Goal: Information Seeking & Learning: Find specific fact

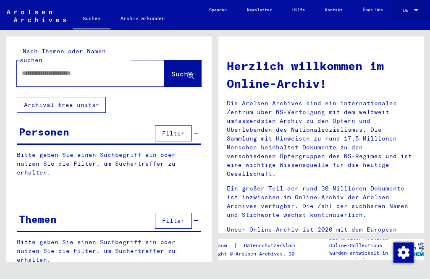
click at [411, 12] on span "DE" at bounding box center [407, 10] width 9 height 5
click at [406, 5] on span "English" at bounding box center [404, 10] width 31 height 13
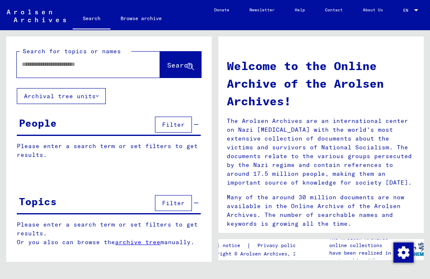
click at [121, 58] on div at bounding box center [76, 64] width 118 height 19
click at [79, 58] on div at bounding box center [76, 64] width 118 height 19
click at [174, 70] on span "Search" at bounding box center [180, 65] width 27 height 9
click at [42, 64] on input "text" at bounding box center [78, 64] width 113 height 9
click at [121, 68] on input "**********" at bounding box center [78, 64] width 113 height 9
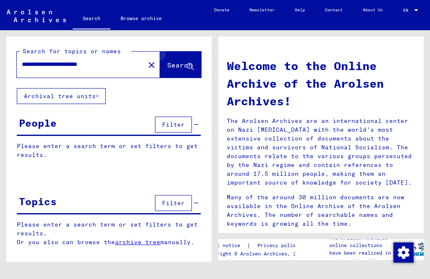
type input "**********"
click at [191, 63] on icon at bounding box center [190, 66] width 7 height 7
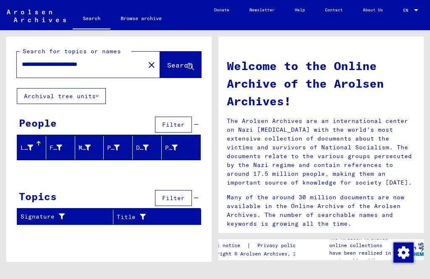
scroll to position [10, 0]
click at [87, 88] on button "Archival tree units" at bounding box center [61, 96] width 89 height 16
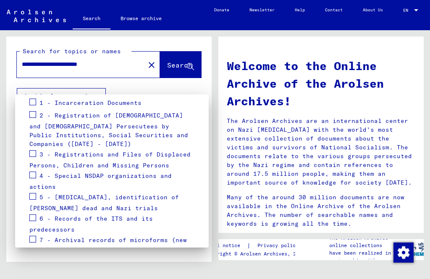
scroll to position [148, 0]
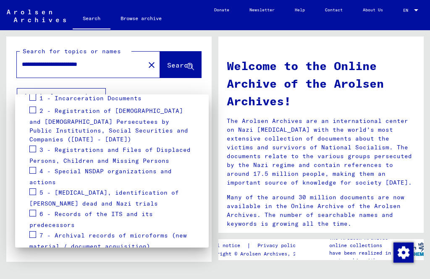
click at [149, 259] on div at bounding box center [215, 139] width 430 height 279
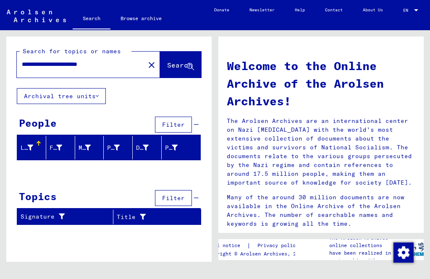
click at [179, 121] on span "Filter" at bounding box center [173, 125] width 23 height 8
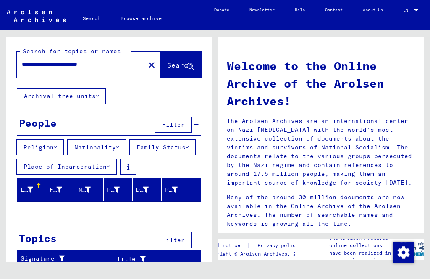
click at [115, 140] on button "Nationality" at bounding box center [96, 148] width 59 height 16
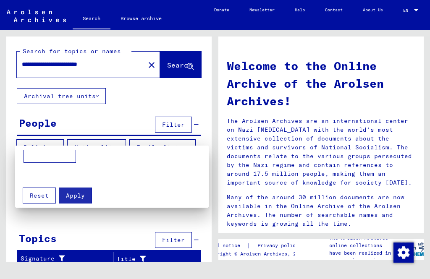
click at [56, 155] on input at bounding box center [50, 156] width 53 height 13
type input "******"
click at [75, 197] on span "Apply" at bounding box center [75, 196] width 19 height 8
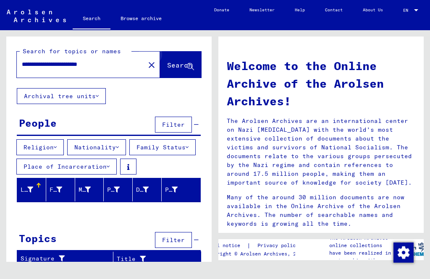
click at [184, 61] on span "Search" at bounding box center [179, 65] width 25 height 8
click at [190, 52] on button "Search" at bounding box center [180, 65] width 41 height 26
click at [187, 61] on span "Search" at bounding box center [179, 65] width 25 height 8
click at [174, 61] on span "Search" at bounding box center [179, 65] width 25 height 8
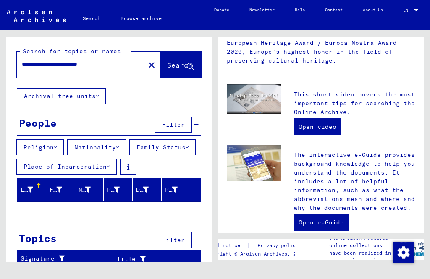
scroll to position [211, 0]
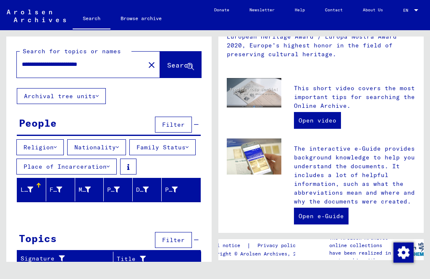
click at [33, 191] on div "Last Name" at bounding box center [33, 189] width 25 height 13
click at [69, 188] on div at bounding box center [67, 185] width 5 height 5
click at [62, 193] on icon at bounding box center [59, 190] width 6 height 6
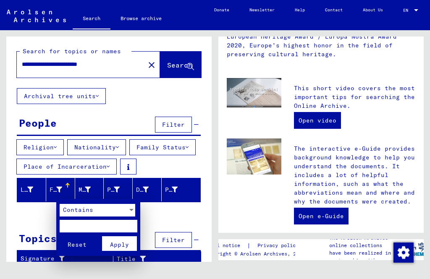
click at [84, 241] on span "Reset" at bounding box center [77, 245] width 19 height 8
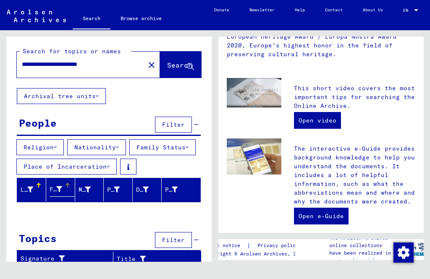
click at [57, 192] on icon at bounding box center [59, 190] width 6 height 6
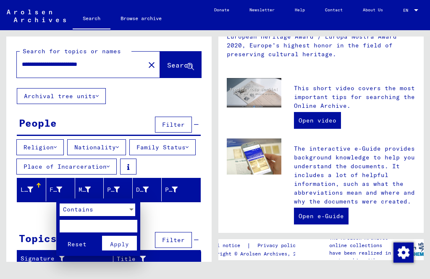
click at [166, 223] on div at bounding box center [215, 139] width 430 height 279
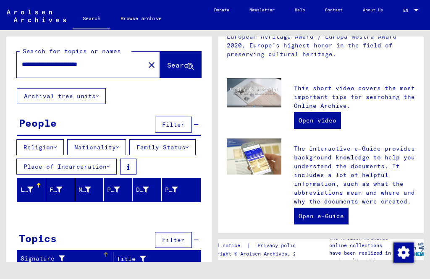
click at [70, 262] on div "Signature" at bounding box center [62, 259] width 82 height 9
click at [90, 252] on div "Topics Filter" at bounding box center [109, 240] width 184 height 21
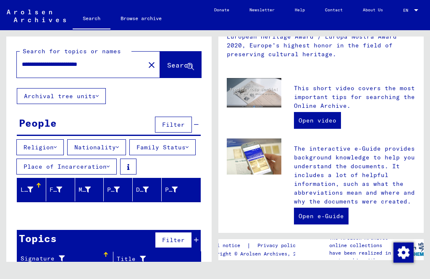
click at [98, 266] on div "Signature" at bounding box center [67, 259] width 92 height 13
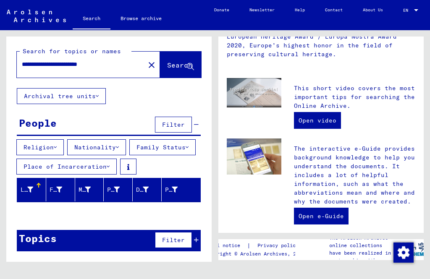
click at [176, 242] on span "Filter" at bounding box center [173, 241] width 23 height 8
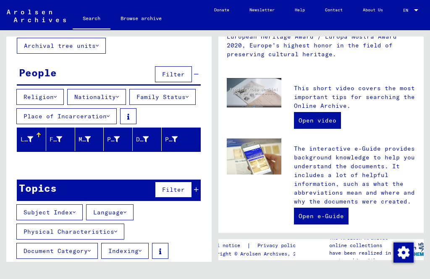
scroll to position [49, 0]
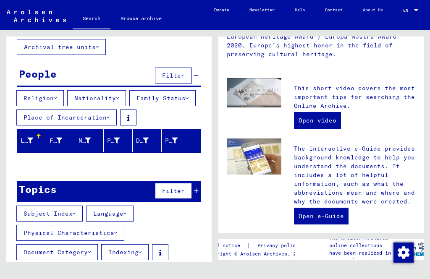
click at [68, 220] on button "Subject Index" at bounding box center [49, 214] width 66 height 16
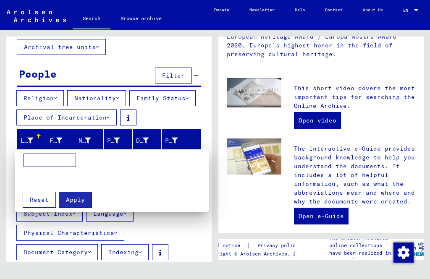
click at [119, 238] on div at bounding box center [215, 139] width 430 height 279
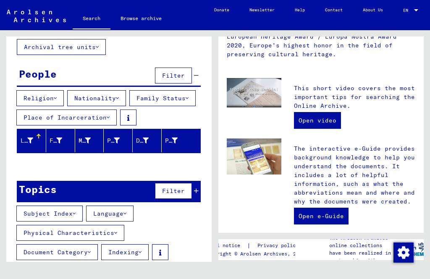
click at [85, 260] on button "Document Category" at bounding box center [57, 253] width 82 height 16
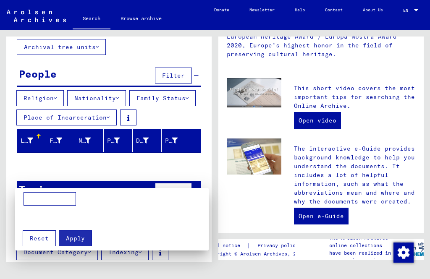
click at [81, 264] on div at bounding box center [215, 139] width 430 height 279
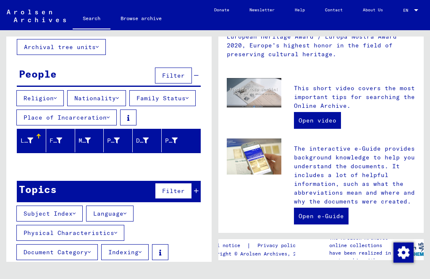
click at [74, 258] on button "Document Category" at bounding box center [57, 253] width 82 height 16
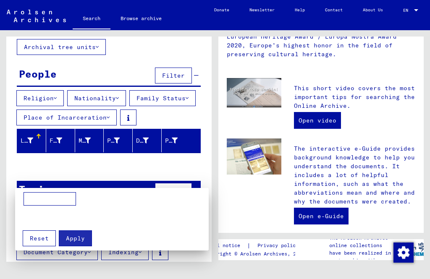
click at [106, 171] on div at bounding box center [215, 139] width 430 height 279
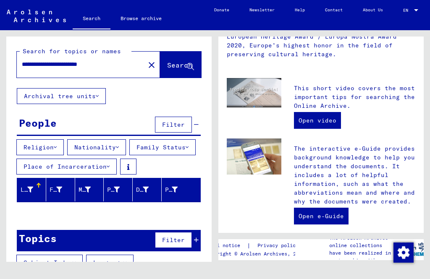
scroll to position [0, 0]
click at [143, 58] on button "close" at bounding box center [151, 64] width 17 height 17
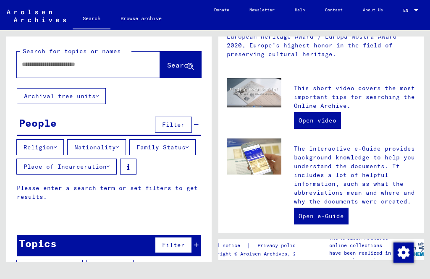
click at [97, 55] on div at bounding box center [76, 64] width 118 height 19
click at [100, 60] on input "text" at bounding box center [78, 64] width 113 height 9
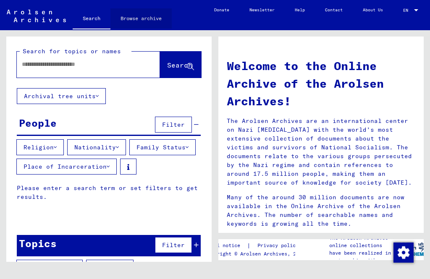
click at [142, 16] on link "Browse archive" at bounding box center [141, 18] width 61 height 20
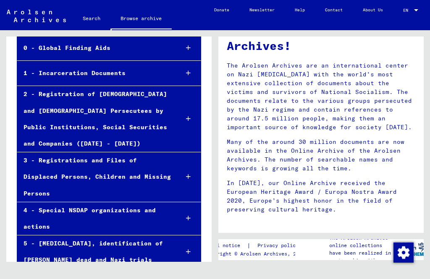
scroll to position [64, 0]
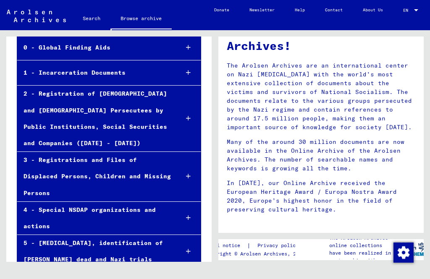
click at [129, 71] on div "1 - Incarceration Documents" at bounding box center [94, 73] width 155 height 16
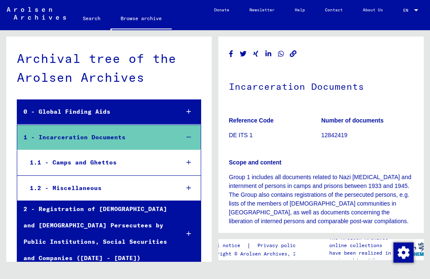
click at [184, 155] on div at bounding box center [189, 162] width 24 height 25
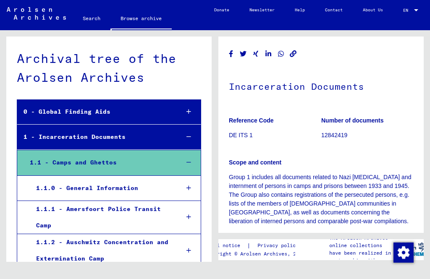
click at [189, 160] on icon at bounding box center [189, 163] width 5 height 6
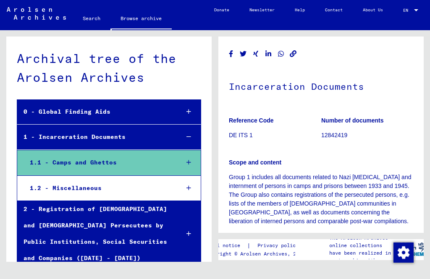
click at [187, 134] on icon at bounding box center [189, 137] width 5 height 6
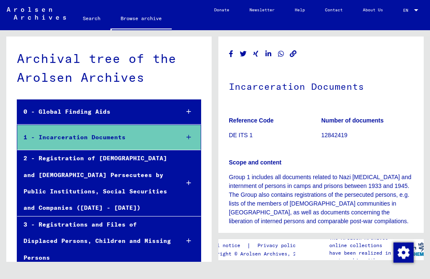
click at [192, 100] on div at bounding box center [189, 112] width 24 height 25
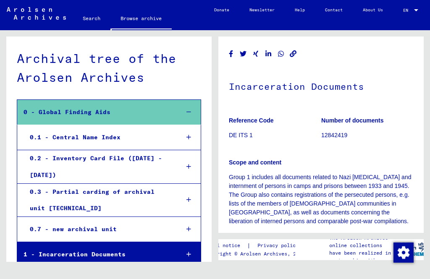
click at [187, 109] on icon at bounding box center [189, 112] width 5 height 6
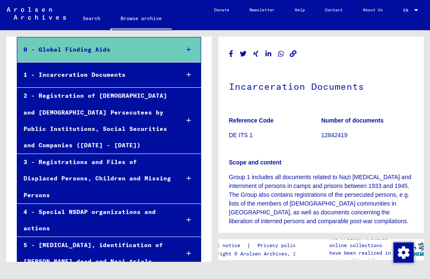
scroll to position [63, 0]
click at [90, 19] on link "Search" at bounding box center [92, 18] width 38 height 20
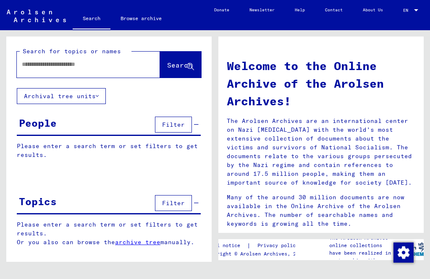
click at [72, 61] on input "text" at bounding box center [78, 64] width 113 height 9
click at [29, 58] on div "******" at bounding box center [76, 64] width 118 height 19
click at [65, 67] on input "******" at bounding box center [78, 64] width 113 height 9
click at [64, 69] on input "******" at bounding box center [78, 64] width 113 height 9
type input "*****"
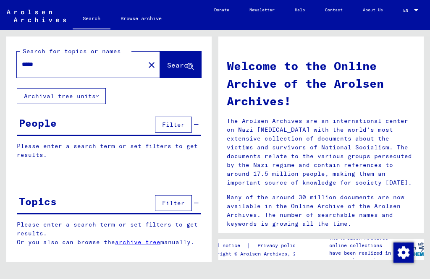
click at [182, 63] on span "Search" at bounding box center [179, 65] width 25 height 8
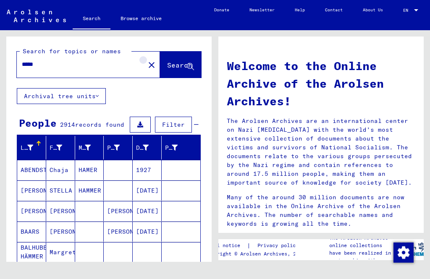
click at [147, 64] on mat-icon "close" at bounding box center [152, 65] width 10 height 10
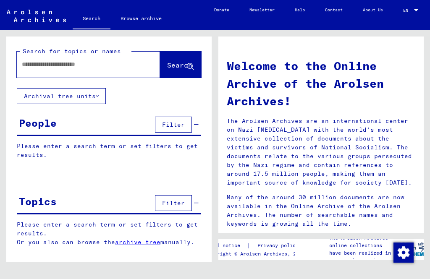
click at [91, 61] on input "text" at bounding box center [78, 64] width 113 height 9
click at [184, 64] on span "Search" at bounding box center [179, 65] width 25 height 8
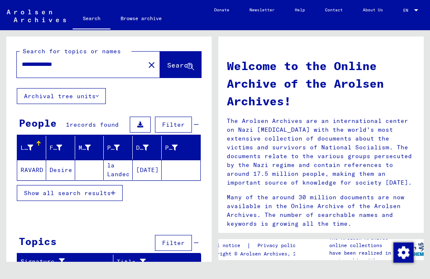
click at [31, 168] on mat-cell "RAVARD" at bounding box center [31, 170] width 29 height 20
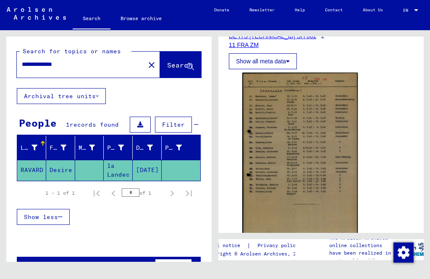
scroll to position [153, 0]
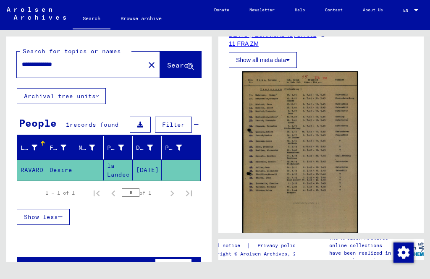
click at [336, 182] on img at bounding box center [300, 152] width 116 height 163
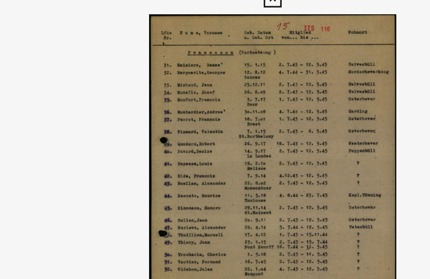
click at [117, 93] on img at bounding box center [215, 118] width 344 height 195
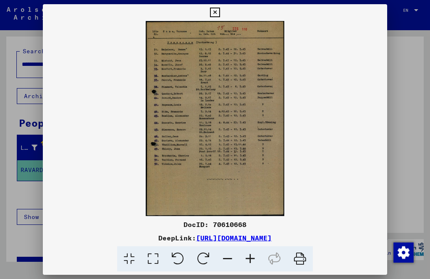
click at [220, 14] on icon at bounding box center [215, 13] width 10 height 10
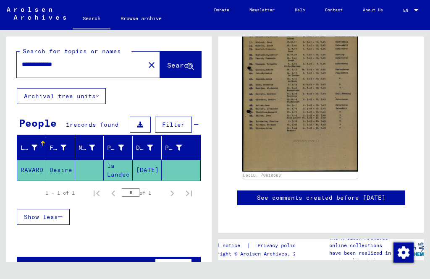
scroll to position [10, 0]
click at [43, 60] on input "**********" at bounding box center [81, 64] width 118 height 9
type input "**********"
click at [147, 60] on mat-icon "close" at bounding box center [152, 65] width 10 height 10
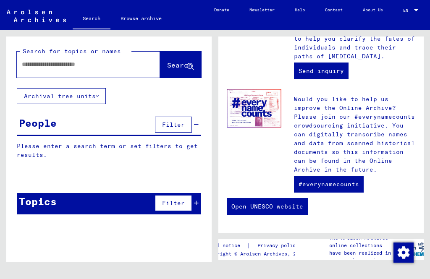
scroll to position [434, 0]
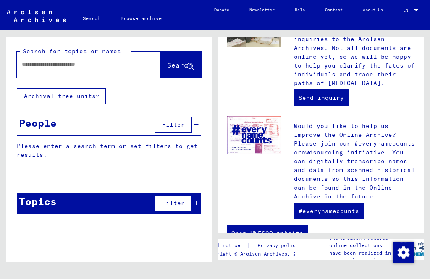
click at [92, 60] on input "text" at bounding box center [78, 64] width 113 height 9
type input "**********"
click at [178, 61] on span "Search" at bounding box center [179, 65] width 25 height 8
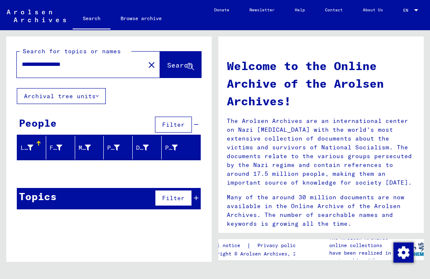
click at [102, 60] on input "**********" at bounding box center [78, 64] width 113 height 9
click at [148, 19] on link "Browse archive" at bounding box center [141, 18] width 61 height 20
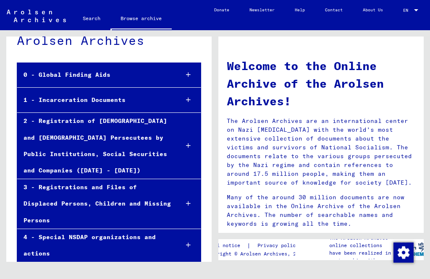
scroll to position [38, 0]
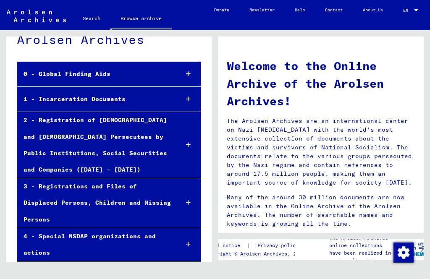
click at [184, 87] on div at bounding box center [188, 99] width 25 height 25
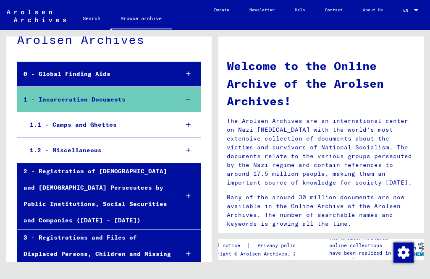
click at [104, 92] on div "1 - Incarceration Documents" at bounding box center [94, 100] width 155 height 16
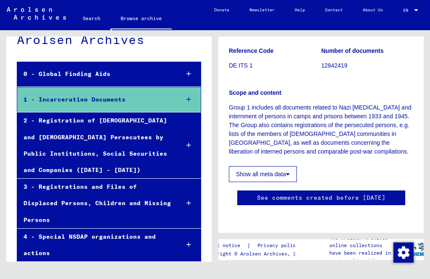
scroll to position [92, 0]
click at [284, 166] on button "Show all meta data" at bounding box center [263, 174] width 68 height 16
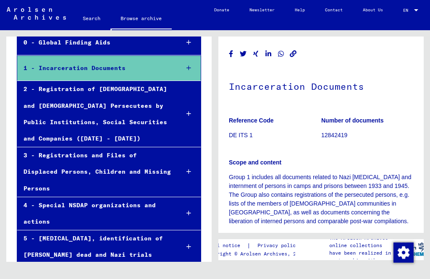
scroll to position [70, 0]
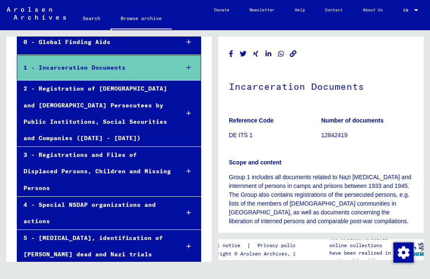
click at [118, 98] on div "2 - Registration of [DEMOGRAPHIC_DATA] and [DEMOGRAPHIC_DATA] Persecutees by Pu…" at bounding box center [94, 114] width 155 height 66
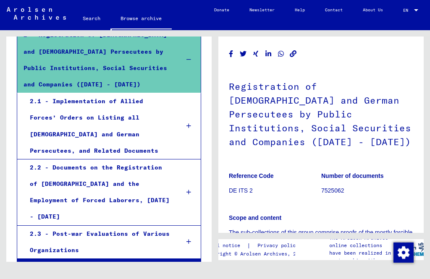
scroll to position [124, 0]
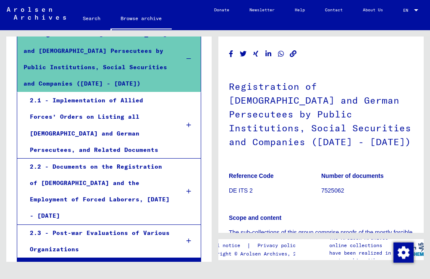
click at [123, 117] on div "2.1 - Implementation of Allied Forces’ Orders on Listing all [DEMOGRAPHIC_DATA]…" at bounding box center [99, 125] width 150 height 66
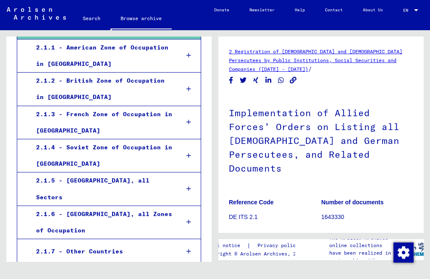
scroll to position [244, 0]
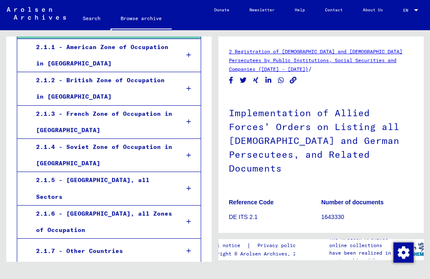
click at [142, 112] on div "2.1.3 - French Zone of Occupation in [GEOGRAPHIC_DATA]" at bounding box center [101, 122] width 143 height 33
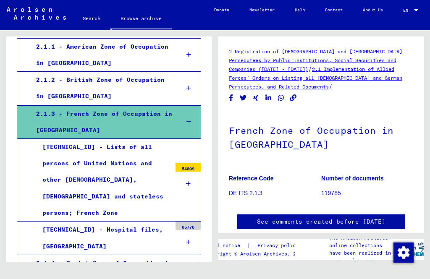
click at [373, 66] on link "2.1 Implementation of Allied Forces’ Orders on Listing all [DEMOGRAPHIC_DATA] a…" at bounding box center [316, 78] width 174 height 24
click at [302, 55] on link "2 Registration of [DEMOGRAPHIC_DATA] and [DEMOGRAPHIC_DATA] Persecutees by Publ…" at bounding box center [316, 60] width 174 height 24
click at [343, 55] on link "2 Registration of [DEMOGRAPHIC_DATA] and [DEMOGRAPHIC_DATA] Persecutees by Publ…" at bounding box center [316, 60] width 174 height 24
click at [358, 76] on link "2.1 Implementation of Allied Forces’ Orders on Listing all [DEMOGRAPHIC_DATA] a…" at bounding box center [316, 78] width 174 height 24
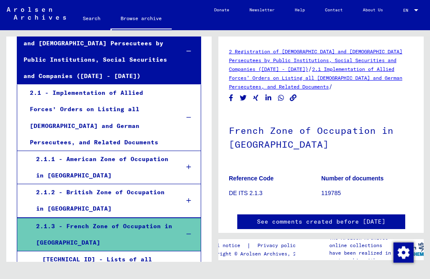
scroll to position [134, 0]
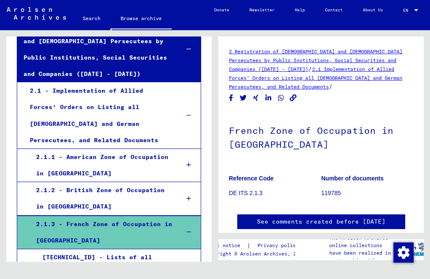
click at [190, 115] on icon at bounding box center [189, 116] width 5 height 6
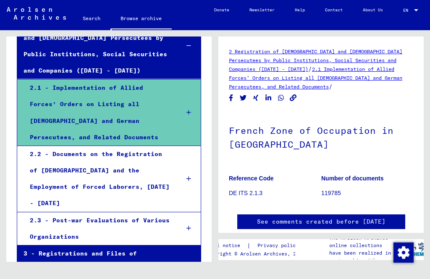
scroll to position [137, 0]
click at [190, 112] on icon at bounding box center [189, 113] width 5 height 6
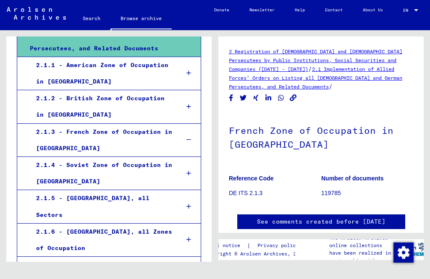
scroll to position [244, 0]
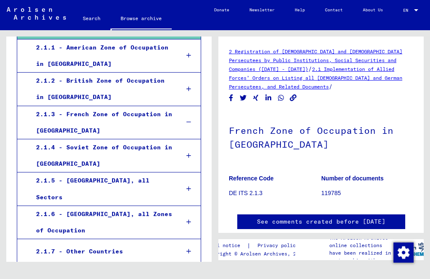
click at [112, 124] on div "2.1.3 - French Zone of Occupation in [GEOGRAPHIC_DATA]" at bounding box center [101, 122] width 143 height 33
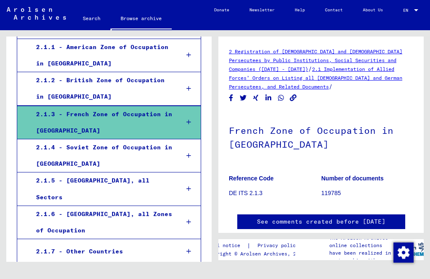
click at [297, 95] on icon "Copy link" at bounding box center [293, 98] width 9 height 7
click at [296, 91] on div "2 Registration of [DEMOGRAPHIC_DATA] and [DEMOGRAPHIC_DATA] Persecutees by Publ…" at bounding box center [321, 69] width 184 height 44
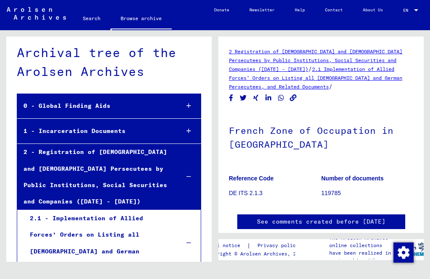
scroll to position [6, 0]
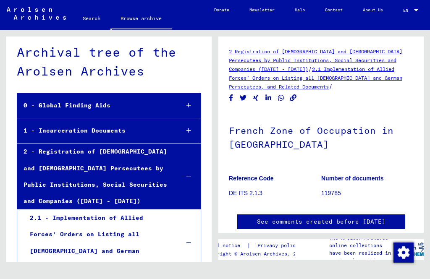
click at [189, 174] on icon at bounding box center [189, 177] width 5 height 6
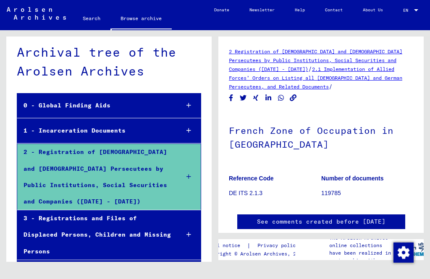
click at [182, 130] on div at bounding box center [189, 130] width 24 height 25
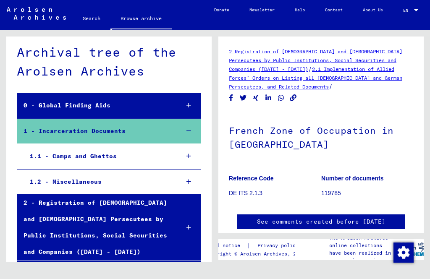
click at [188, 154] on icon at bounding box center [189, 156] width 5 height 6
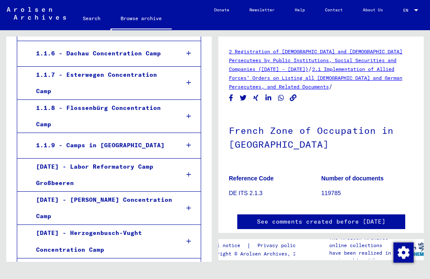
scroll to position [319, 0]
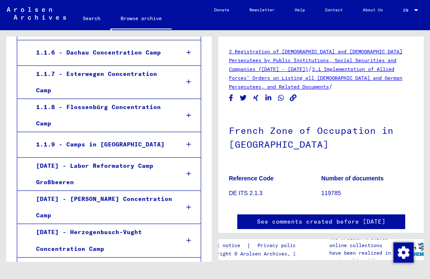
click at [190, 142] on icon at bounding box center [189, 145] width 5 height 6
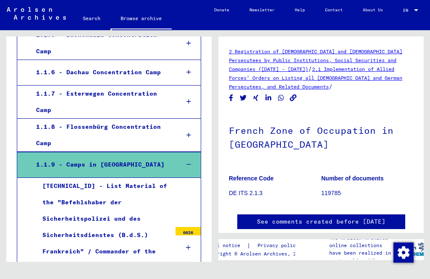
scroll to position [329, 0]
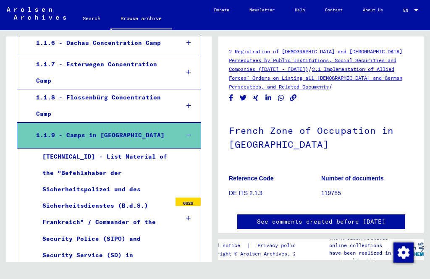
click at [190, 132] on icon at bounding box center [189, 135] width 5 height 6
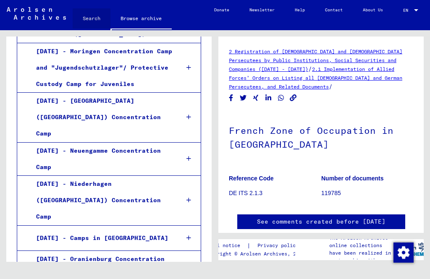
scroll to position [1013, 0]
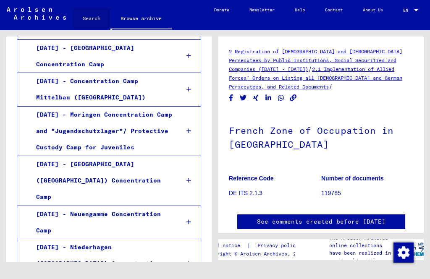
click at [94, 17] on link "Search" at bounding box center [92, 18] width 38 height 20
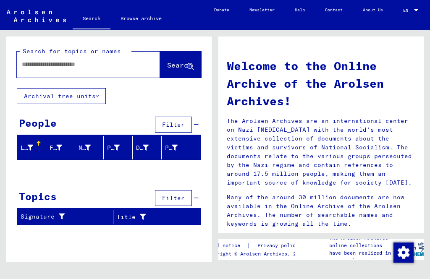
click at [106, 68] on input "text" at bounding box center [78, 64] width 113 height 9
type input "**********"
click at [171, 62] on span "Search" at bounding box center [179, 65] width 25 height 8
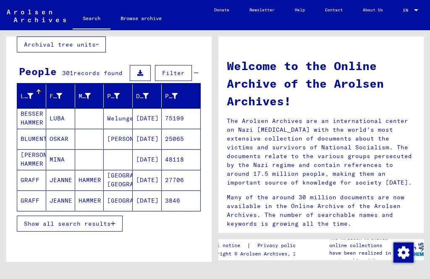
scroll to position [52, 0]
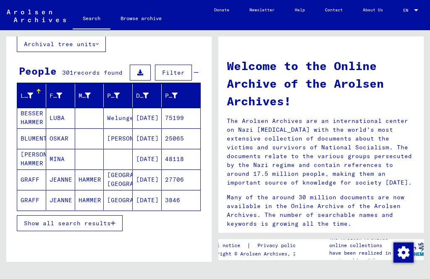
click at [116, 135] on mat-cell "[PERSON_NAME]" at bounding box center [118, 139] width 29 height 20
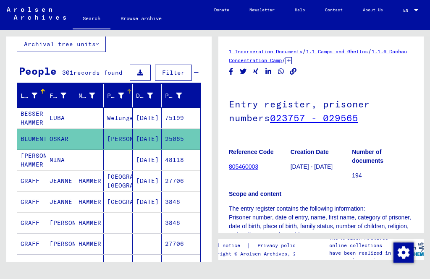
click at [120, 92] on div at bounding box center [121, 96] width 6 height 9
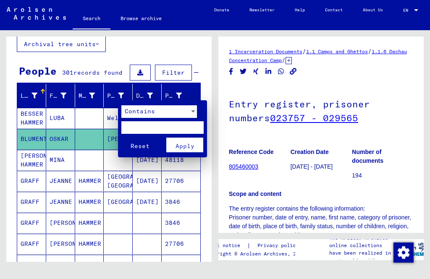
click at [123, 88] on div at bounding box center [215, 139] width 430 height 279
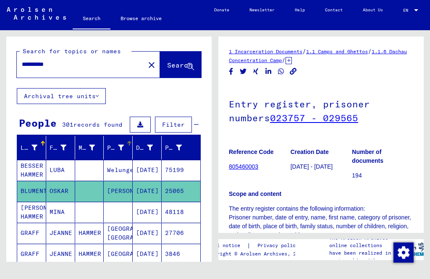
scroll to position [0, 0]
click at [147, 64] on mat-icon "close" at bounding box center [152, 65] width 10 height 10
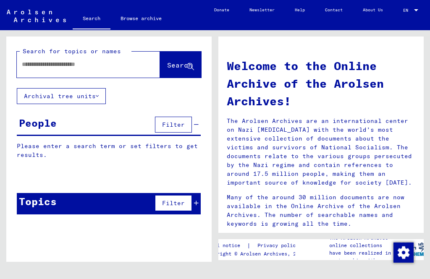
click at [92, 66] on input "text" at bounding box center [78, 64] width 113 height 9
type input "******"
click at [184, 64] on span "Search" at bounding box center [179, 65] width 25 height 8
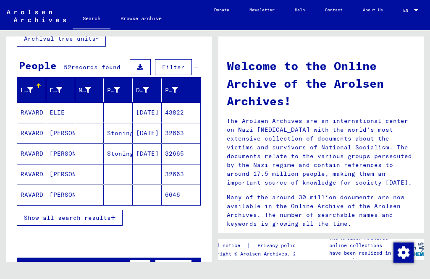
scroll to position [63, 0]
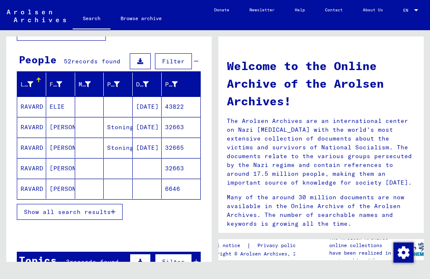
click at [111, 211] on span "Show all search results" at bounding box center [67, 212] width 87 height 8
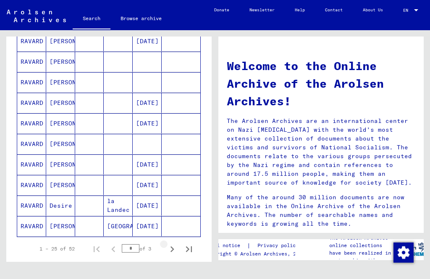
scroll to position [458, 0]
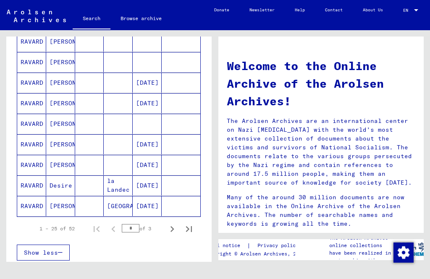
click at [172, 229] on icon "Next page" at bounding box center [173, 229] width 4 height 6
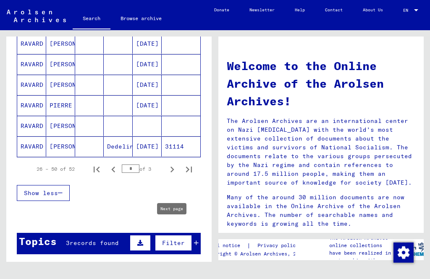
scroll to position [518, 0]
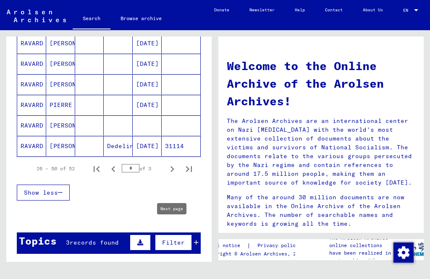
click at [170, 168] on icon "Next page" at bounding box center [172, 169] width 12 height 12
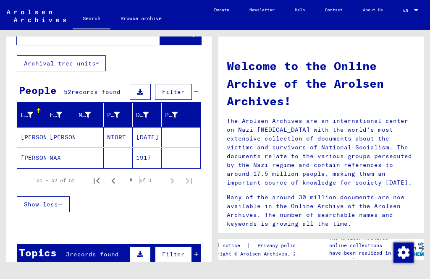
scroll to position [32, 0]
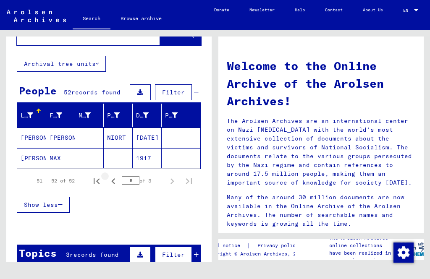
click at [114, 183] on icon "Previous page" at bounding box center [113, 182] width 4 height 6
type input "*"
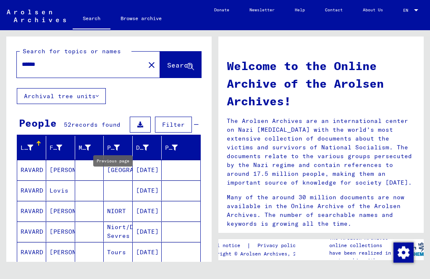
scroll to position [0, 0]
click at [143, 57] on button "close" at bounding box center [151, 64] width 17 height 17
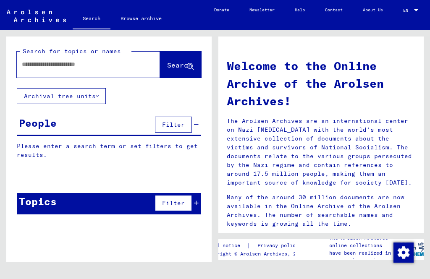
click at [90, 62] on input "text" at bounding box center [78, 64] width 113 height 9
type input "******"
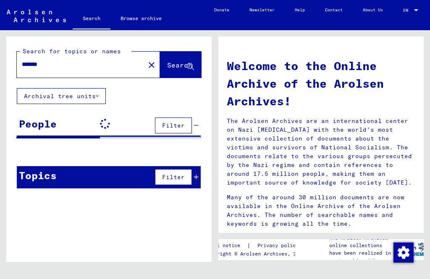
click at [167, 64] on span "Search" at bounding box center [179, 65] width 25 height 8
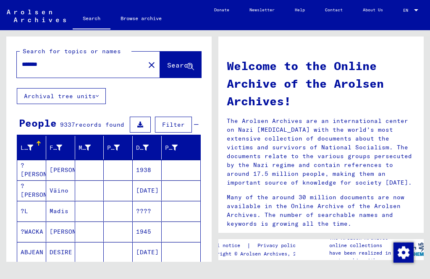
click at [147, 66] on mat-icon "close" at bounding box center [152, 65] width 10 height 10
